Goal: Task Accomplishment & Management: Manage account settings

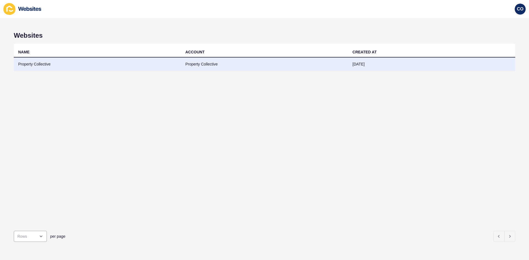
click at [44, 66] on td "Property Collective" at bounding box center [97, 64] width 167 height 13
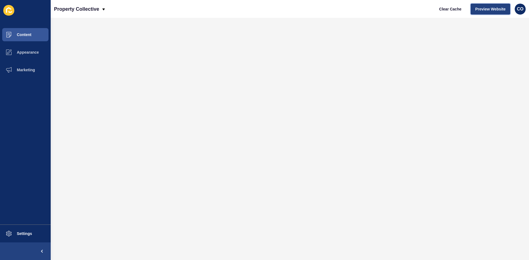
click at [490, 11] on span "Preview Website" at bounding box center [490, 9] width 30 height 6
click at [26, 36] on span "Content" at bounding box center [15, 34] width 32 height 4
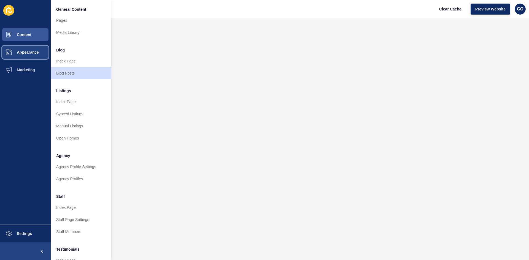
click at [26, 50] on button "Appearance" at bounding box center [25, 53] width 51 height 18
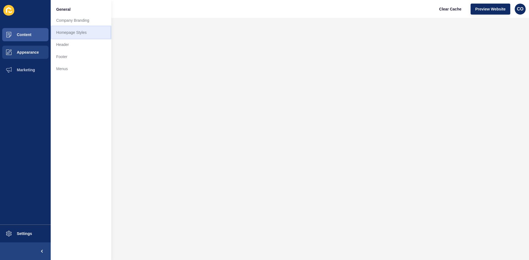
click at [74, 34] on link "Homepage Styles" at bounding box center [81, 32] width 61 height 12
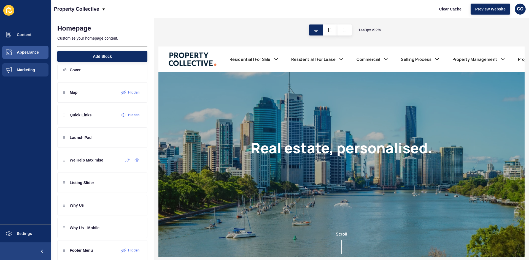
scroll to position [20, 0]
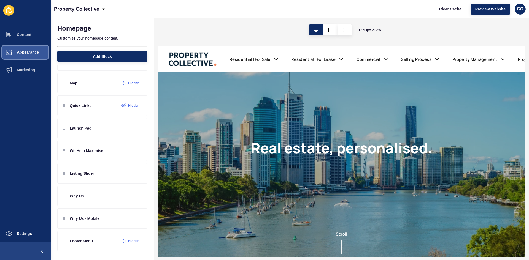
click at [29, 50] on span "Appearance" at bounding box center [19, 52] width 40 height 4
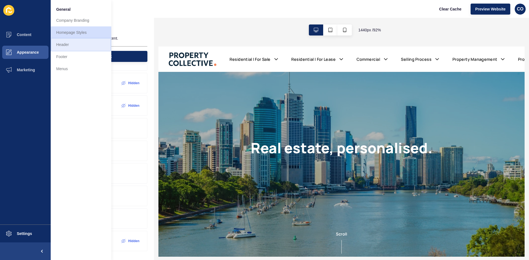
click at [69, 45] on link "Header" at bounding box center [81, 45] width 61 height 12
